Goal: Register for event/course

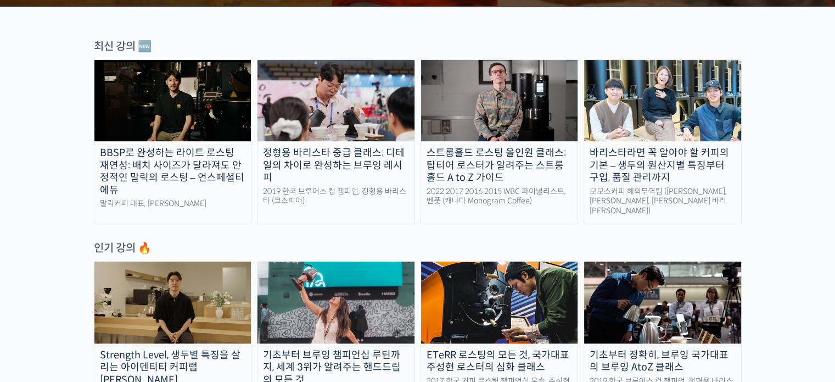
scroll to position [385, 0]
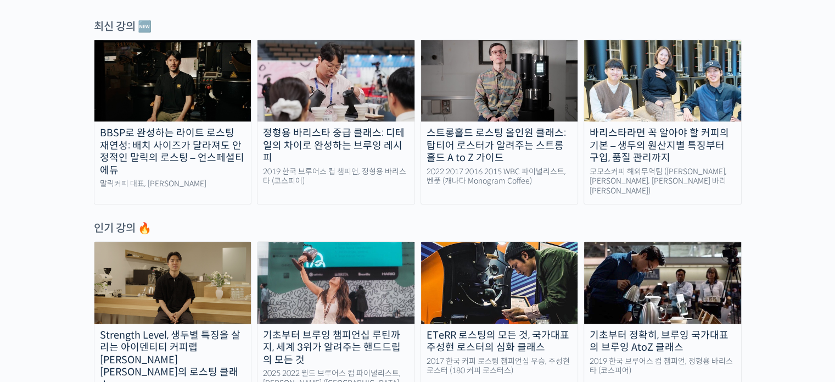
click at [669, 133] on div "바리스타라면 꼭 알아야 할 커피의 기본 – 생두의 원산지별 특징부터 구입, 품질 관리까지" at bounding box center [662, 145] width 157 height 37
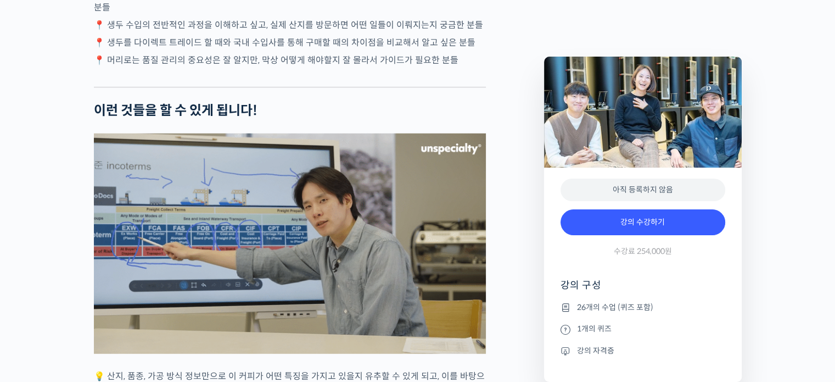
scroll to position [2856, 0]
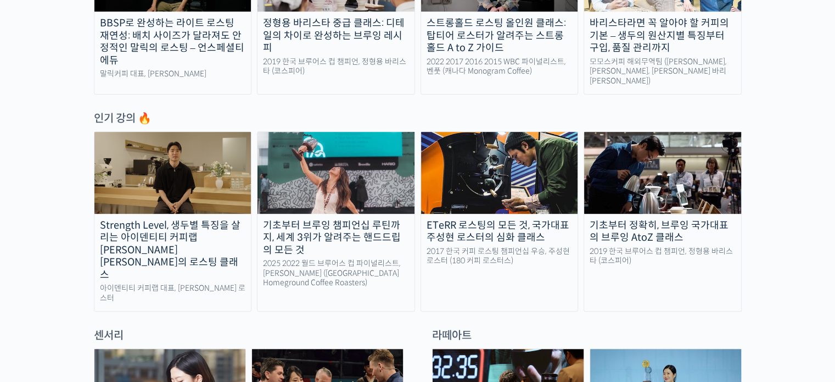
scroll to position [604, 0]
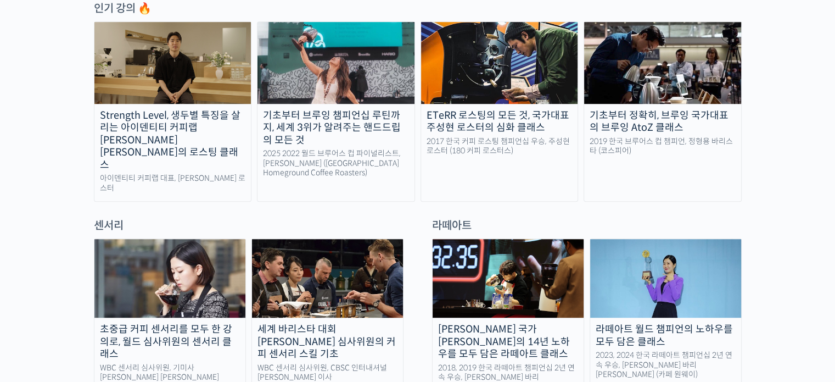
click at [693, 73] on img at bounding box center [662, 62] width 157 height 81
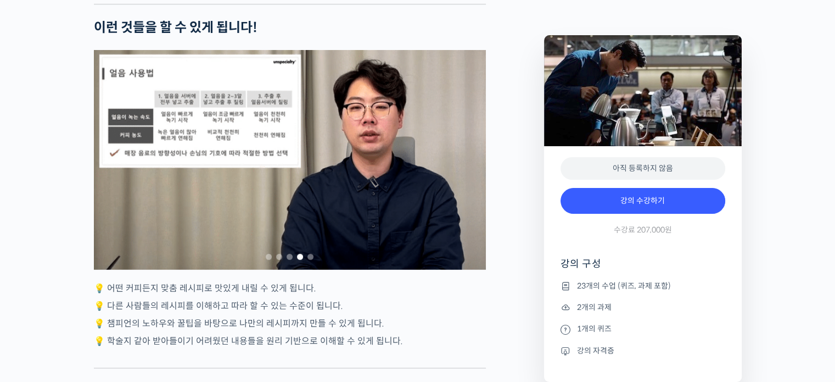
scroll to position [3076, 0]
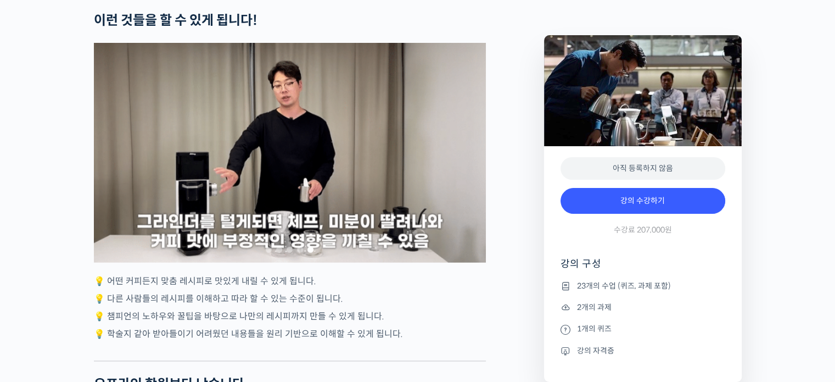
click at [310, 253] on span "Go to slide 5" at bounding box center [311, 250] width 6 height 6
click at [291, 256] on div at bounding box center [290, 249] width 392 height 15
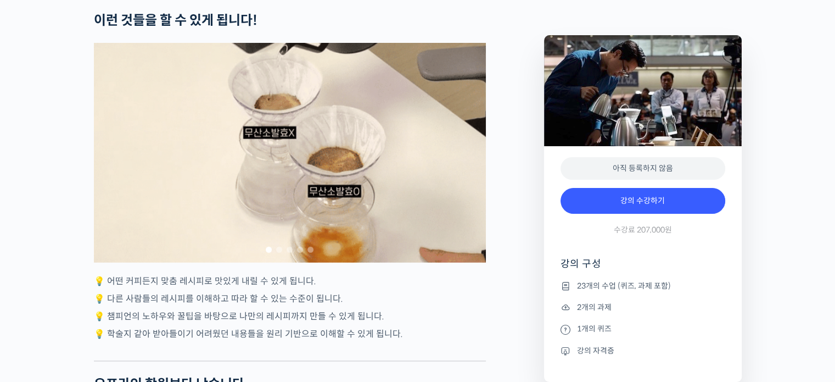
click at [289, 253] on span "Go to slide 3" at bounding box center [290, 250] width 6 height 6
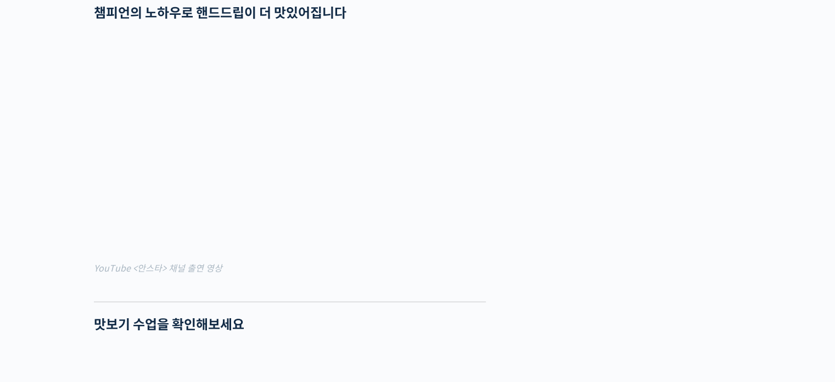
scroll to position [0, 0]
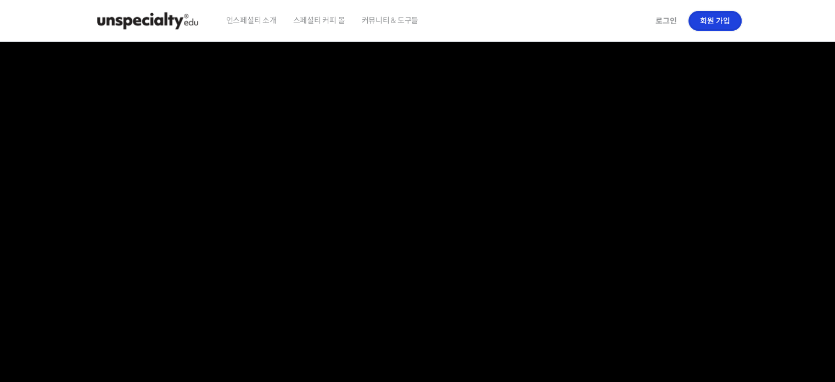
click at [727, 21] on link "회원 가입" at bounding box center [715, 21] width 53 height 20
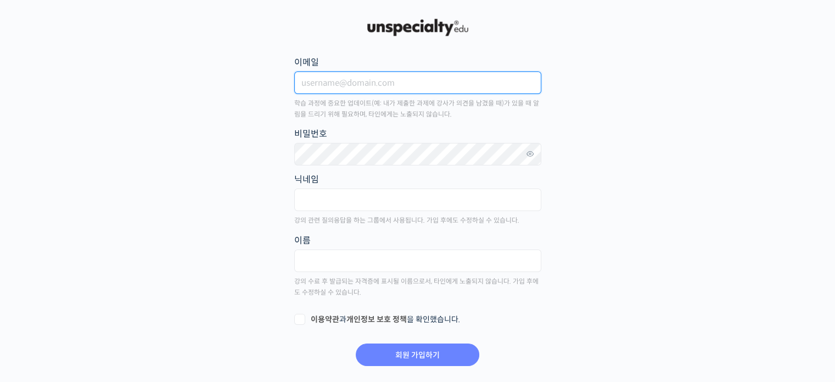
click at [330, 87] on input "이메일" at bounding box center [417, 82] width 247 height 23
type input "black020529@naver.com"
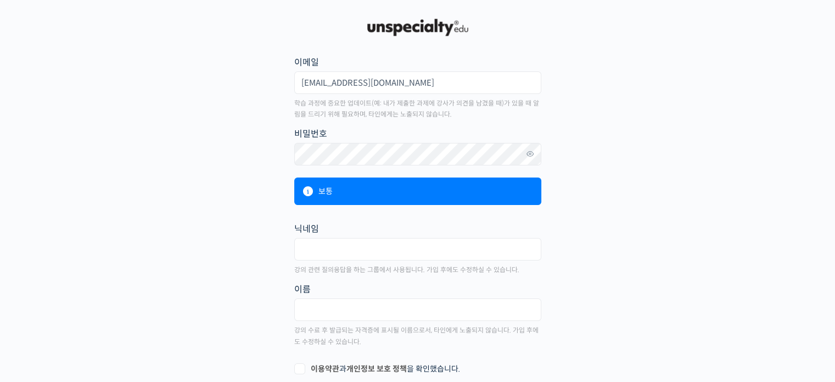
scroll to position [55, 0]
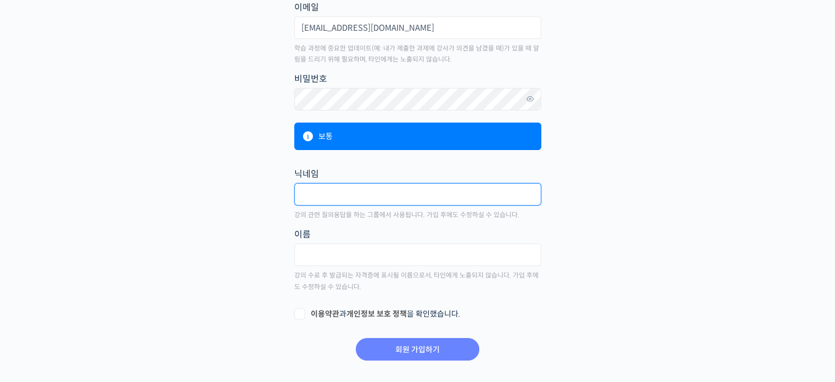
click at [352, 184] on input "text" at bounding box center [417, 194] width 247 height 23
type input "g"
click at [352, 183] on input "권도훈" at bounding box center [417, 194] width 247 height 23
type input "권"
type input "훈이에요"
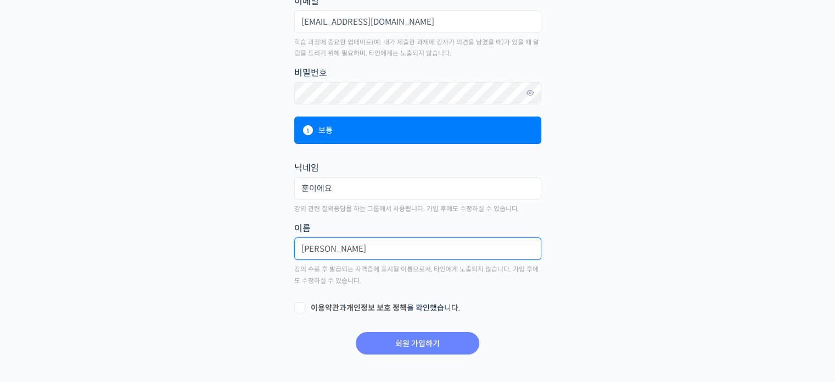
scroll to position [71, 0]
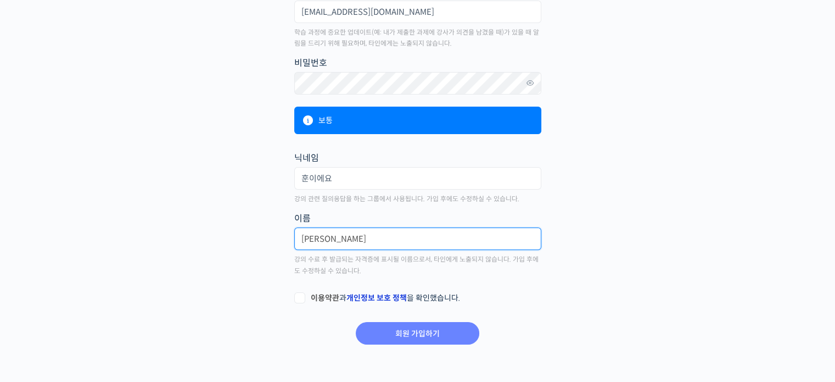
type input "권도훈"
click at [357, 293] on link "개인정보 보호 정책" at bounding box center [377, 298] width 60 height 10
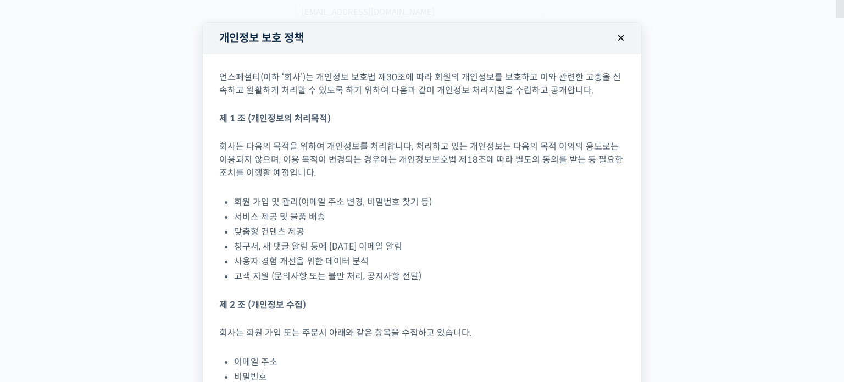
click at [611, 38] on button "×" at bounding box center [621, 38] width 24 height 24
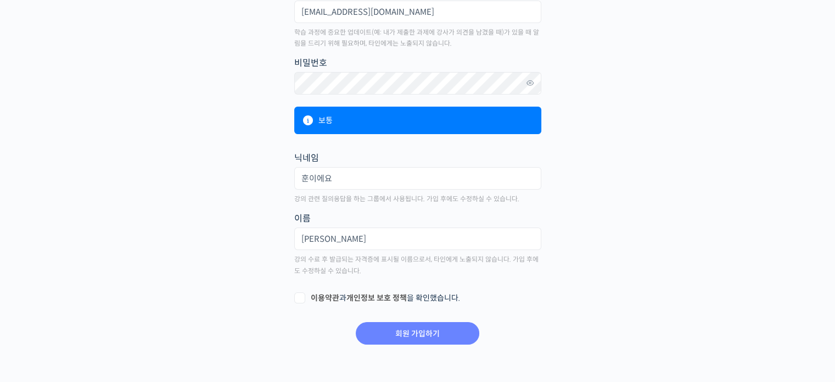
click at [301, 294] on label "이용약관 과 개인정보 보호 정책 을 확인했습니다." at bounding box center [417, 298] width 247 height 11
click at [301, 294] on input "이용약관 과 개인정보 보호 정책 을 확인했습니다." at bounding box center [297, 296] width 7 height 7
checkbox input "true"
click at [371, 335] on input "회원 가입하기" at bounding box center [418, 333] width 124 height 23
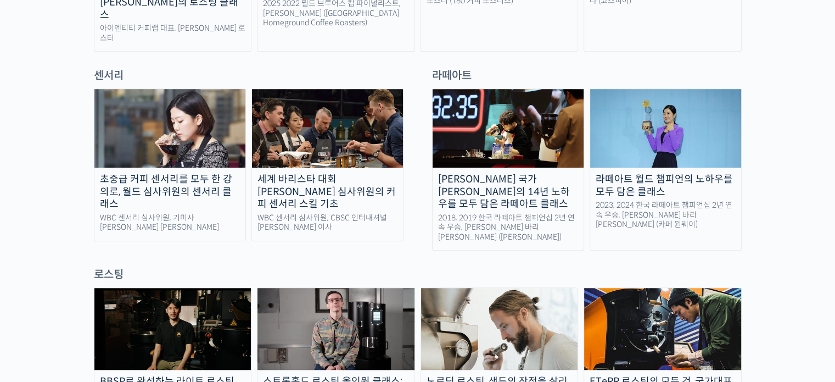
scroll to position [714, 0]
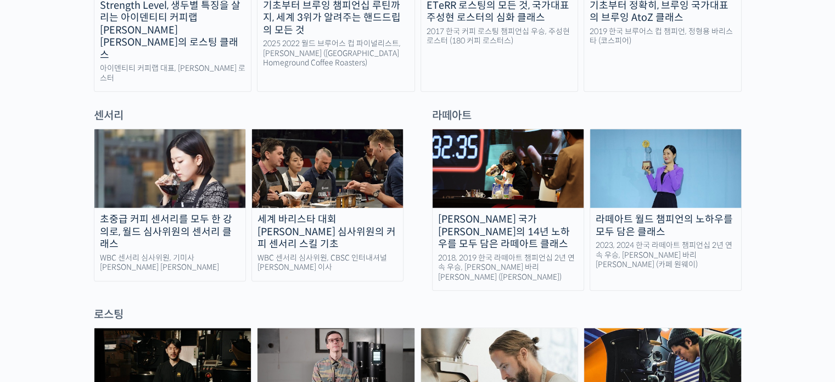
click at [120, 154] on img at bounding box center [169, 168] width 151 height 79
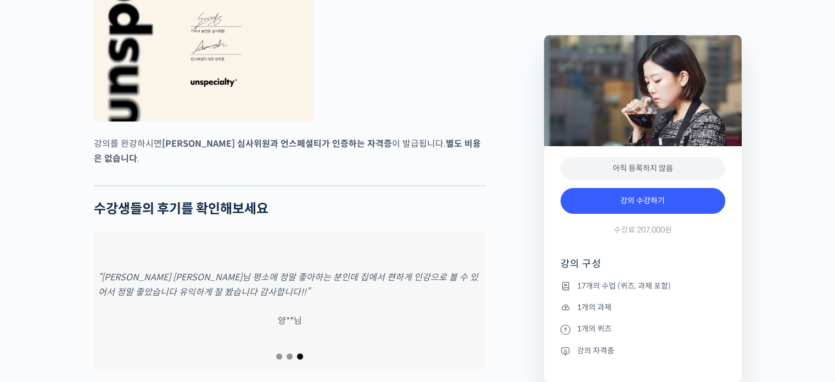
scroll to position [4669, 0]
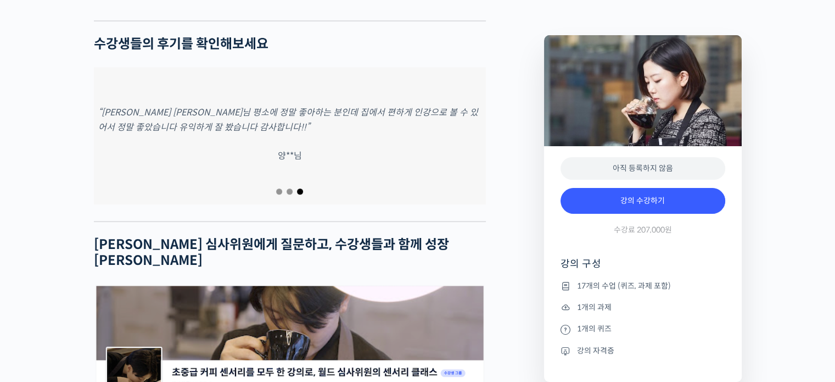
click at [291, 194] on span "Go to slide 2" at bounding box center [290, 191] width 6 height 6
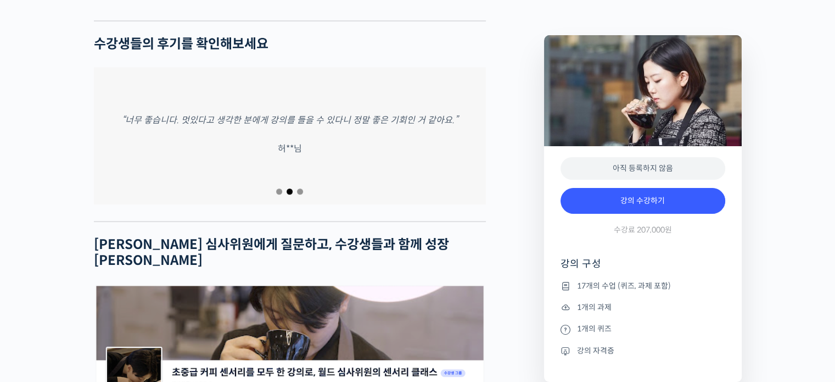
click at [275, 199] on div at bounding box center [290, 191] width 392 height 15
click at [279, 194] on span "Go to slide 1" at bounding box center [279, 191] width 6 height 6
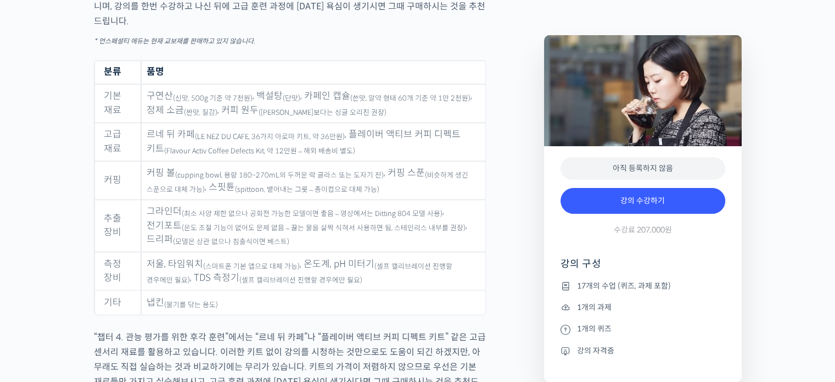
scroll to position [5493, 0]
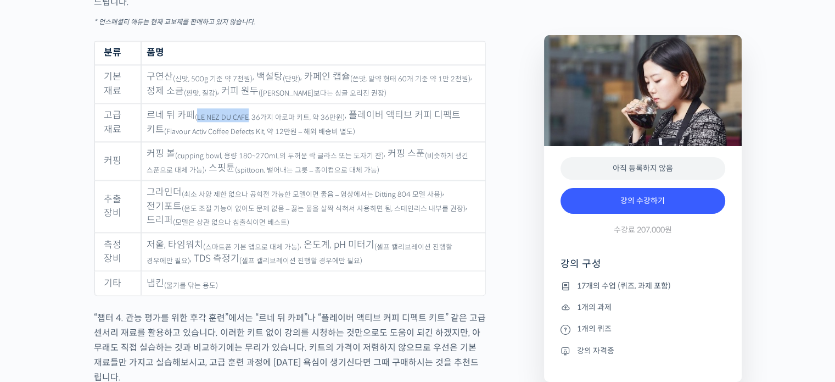
drag, startPoint x: 195, startPoint y: 123, endPoint x: 244, endPoint y: 121, distance: 49.5
click at [244, 121] on sub "(LE NEZ DU CAFE, 36가지 아로마 키트, 약 36만원)" at bounding box center [270, 117] width 150 height 9
drag, startPoint x: 233, startPoint y: 122, endPoint x: 185, endPoint y: 160, distance: 61.1
click at [185, 160] on sub "(cupping bowl, 용량 180~270mL의 두꺼운 락 글라스 또는 도자기 잔)" at bounding box center [279, 156] width 209 height 9
drag, startPoint x: 195, startPoint y: 122, endPoint x: 245, endPoint y: 123, distance: 50.0
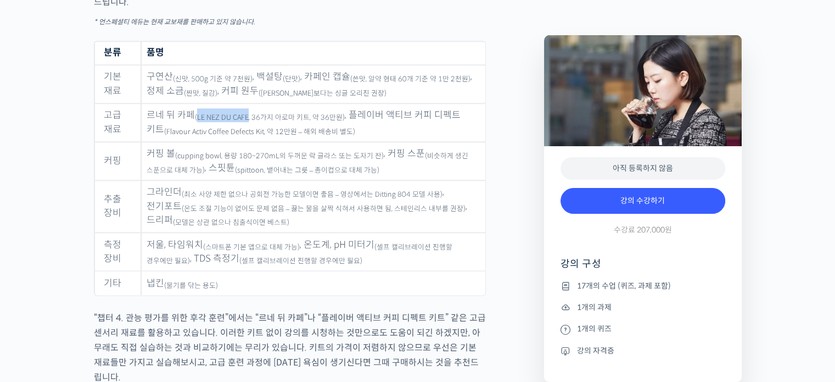
click at [245, 122] on sub "(LE NEZ DU CAFE, 36가지 아로마 키트, 약 36만원)" at bounding box center [270, 117] width 150 height 9
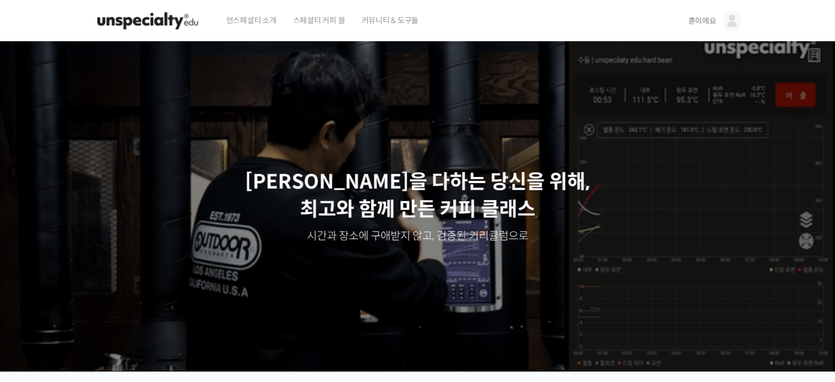
click at [650, 32] on div "언스페셜티 소개 스페셜티 커피 몰 커뮤니티 & 도구들" at bounding box center [447, 21] width 459 height 42
